Goal: Information Seeking & Learning: Learn about a topic

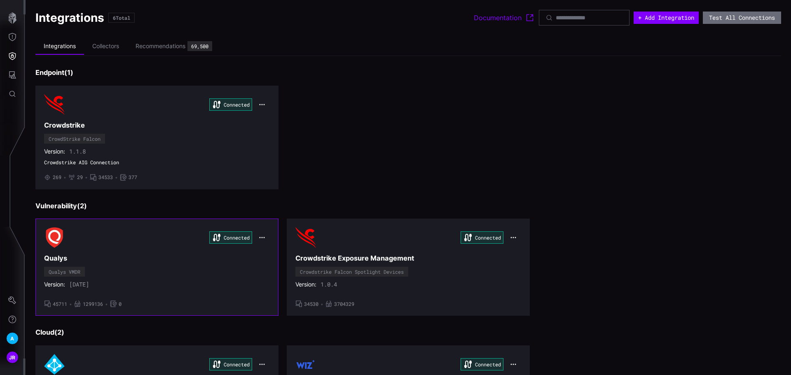
click at [126, 255] on h3 "Qualys" at bounding box center [157, 258] width 226 height 9
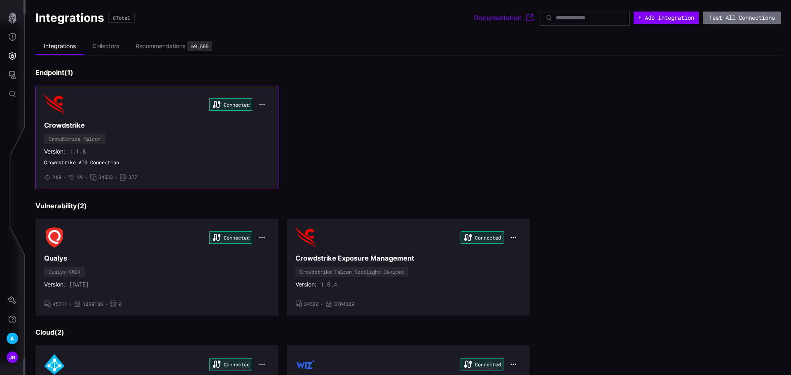
click at [217, 163] on span "Crowdstrike AIG Connection" at bounding box center [157, 162] width 226 height 7
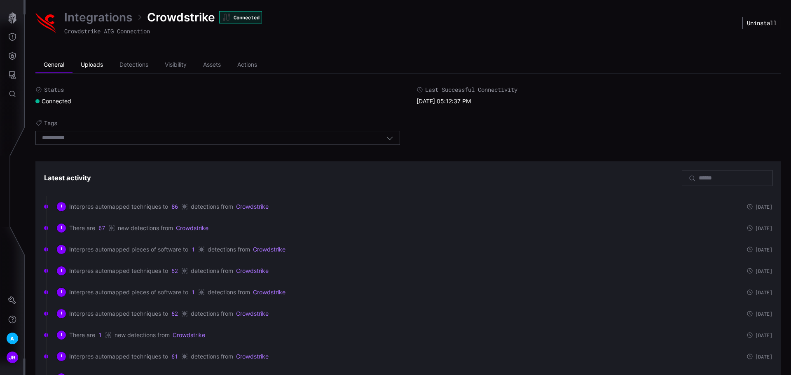
click at [102, 64] on li "Uploads" at bounding box center [91, 65] width 39 height 16
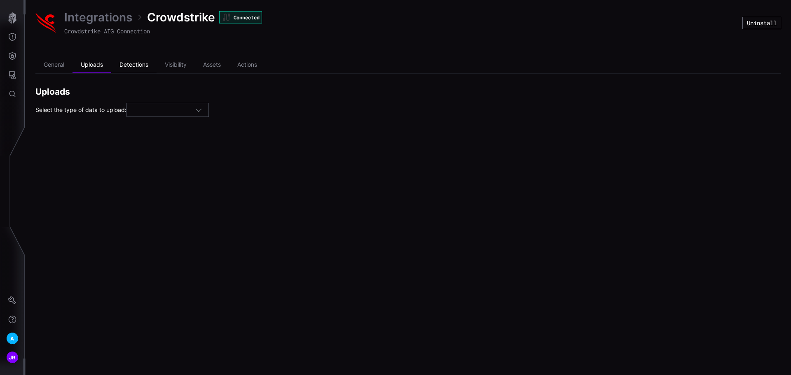
click at [140, 63] on li "Detections" at bounding box center [133, 65] width 45 height 16
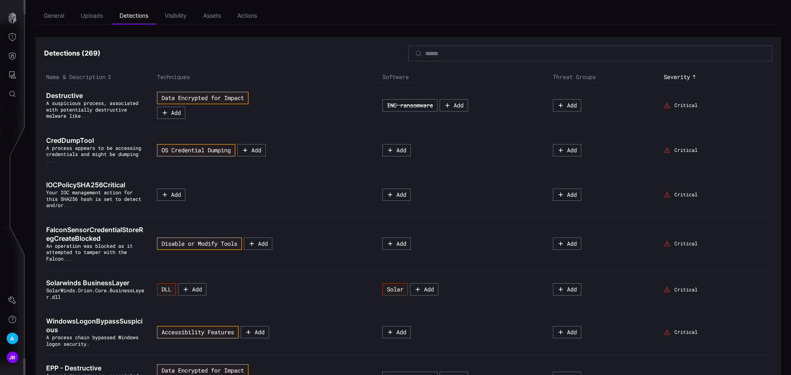
scroll to position [38, 0]
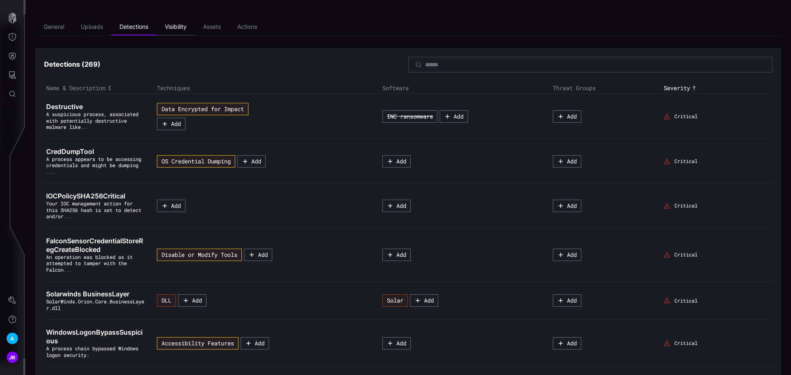
click at [179, 27] on li "Visibility" at bounding box center [176, 27] width 38 height 16
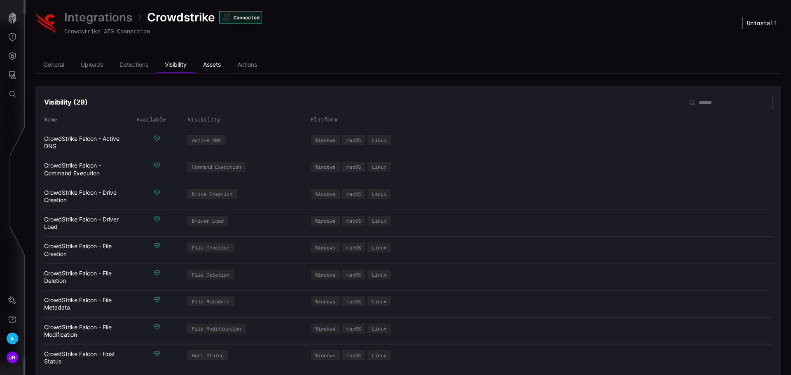
click at [219, 63] on li "Assets" at bounding box center [212, 65] width 34 height 16
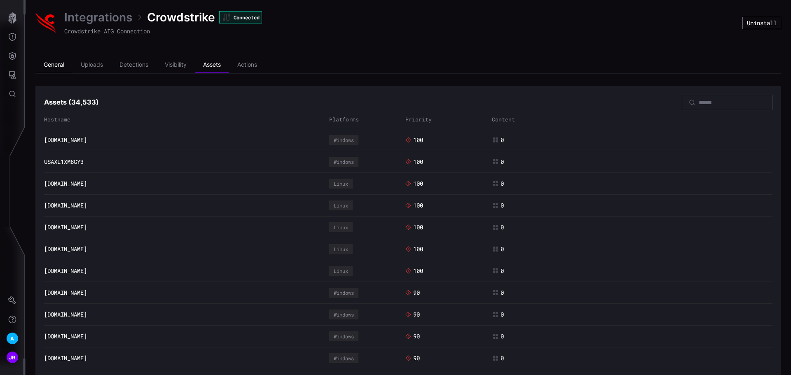
click at [56, 61] on li "General" at bounding box center [53, 65] width 37 height 16
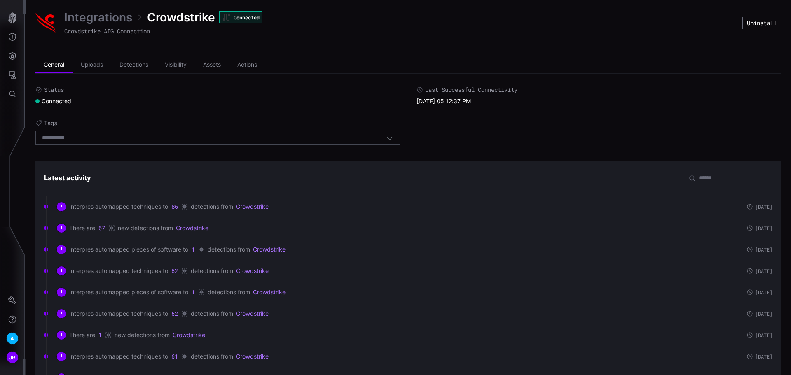
click at [98, 16] on link "Integrations" at bounding box center [98, 17] width 68 height 15
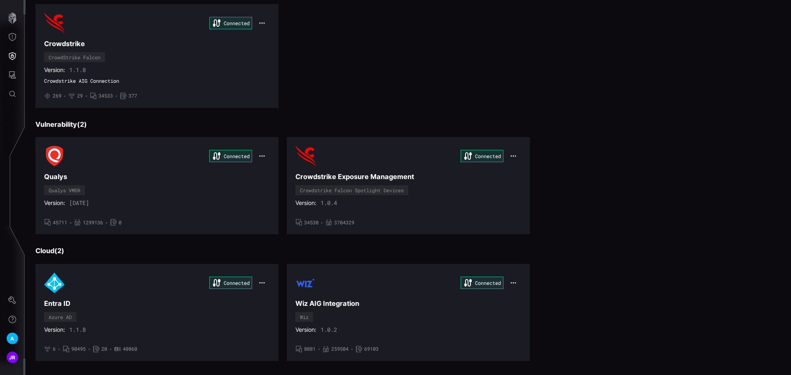
scroll to position [82, 0]
click at [11, 23] on icon "button" at bounding box center [13, 18] width 12 height 12
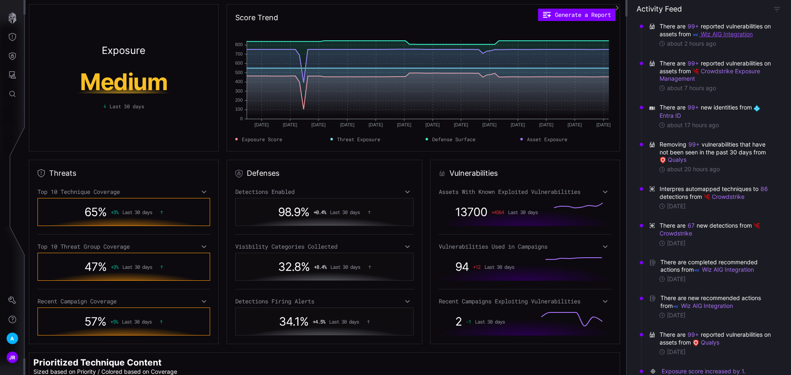
click at [736, 35] on link "Wiz AIG Integration" at bounding box center [722, 33] width 60 height 7
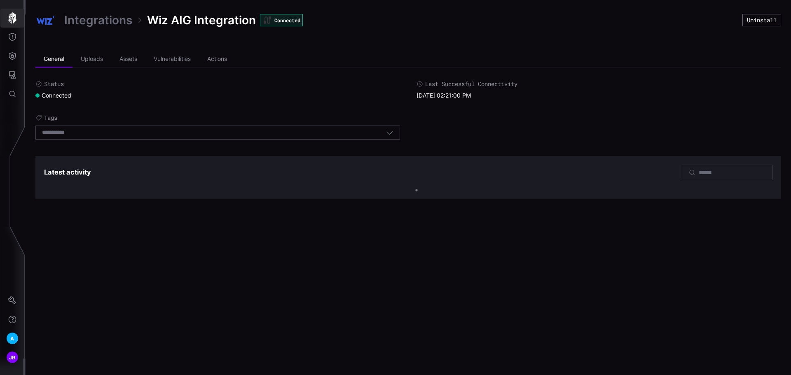
click at [5, 17] on button "button" at bounding box center [12, 18] width 24 height 19
